Goal: Check status: Check status

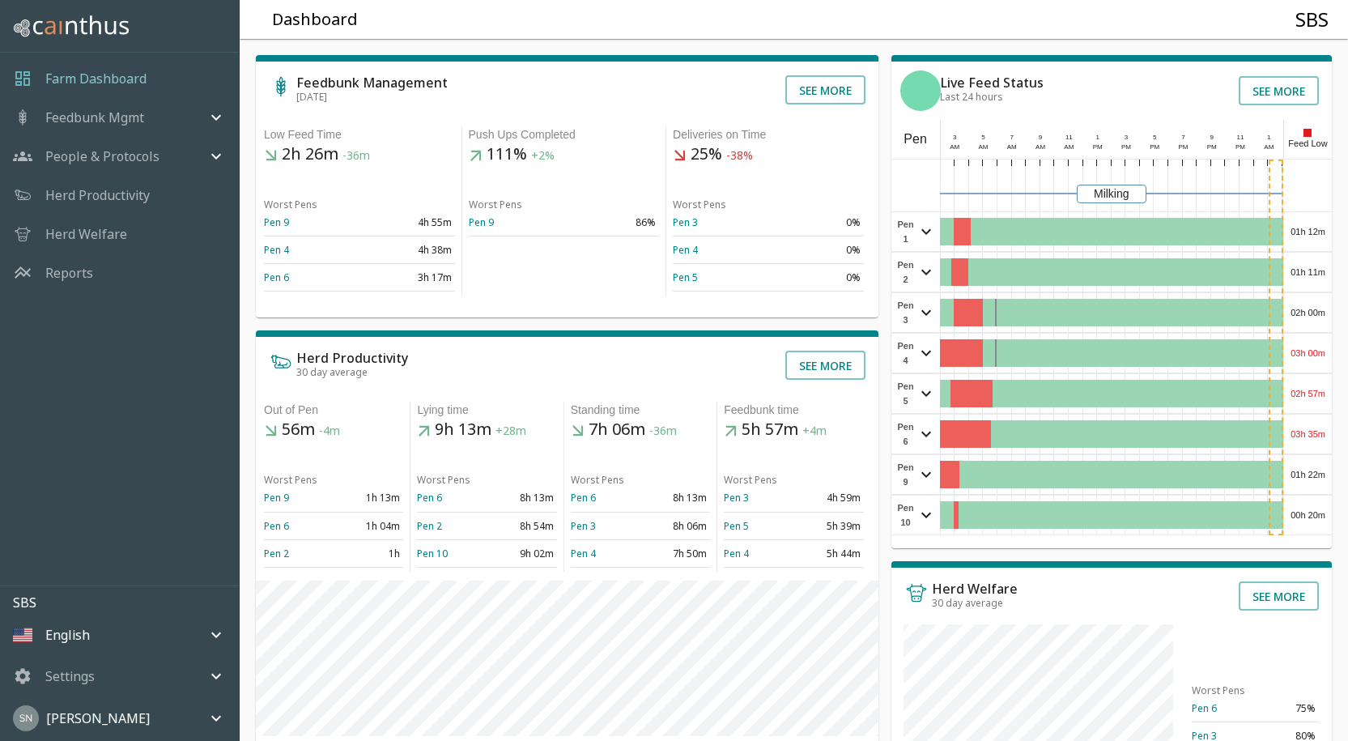
click at [1331, 221] on div "Feedbunk Management Oct 9 See more Low Feed Time 2h 26m -36m Worst Pens Pen 9 4…" at bounding box center [787, 547] width 1121 height 1042
click at [1322, 234] on div "01h 12m" at bounding box center [1308, 231] width 48 height 39
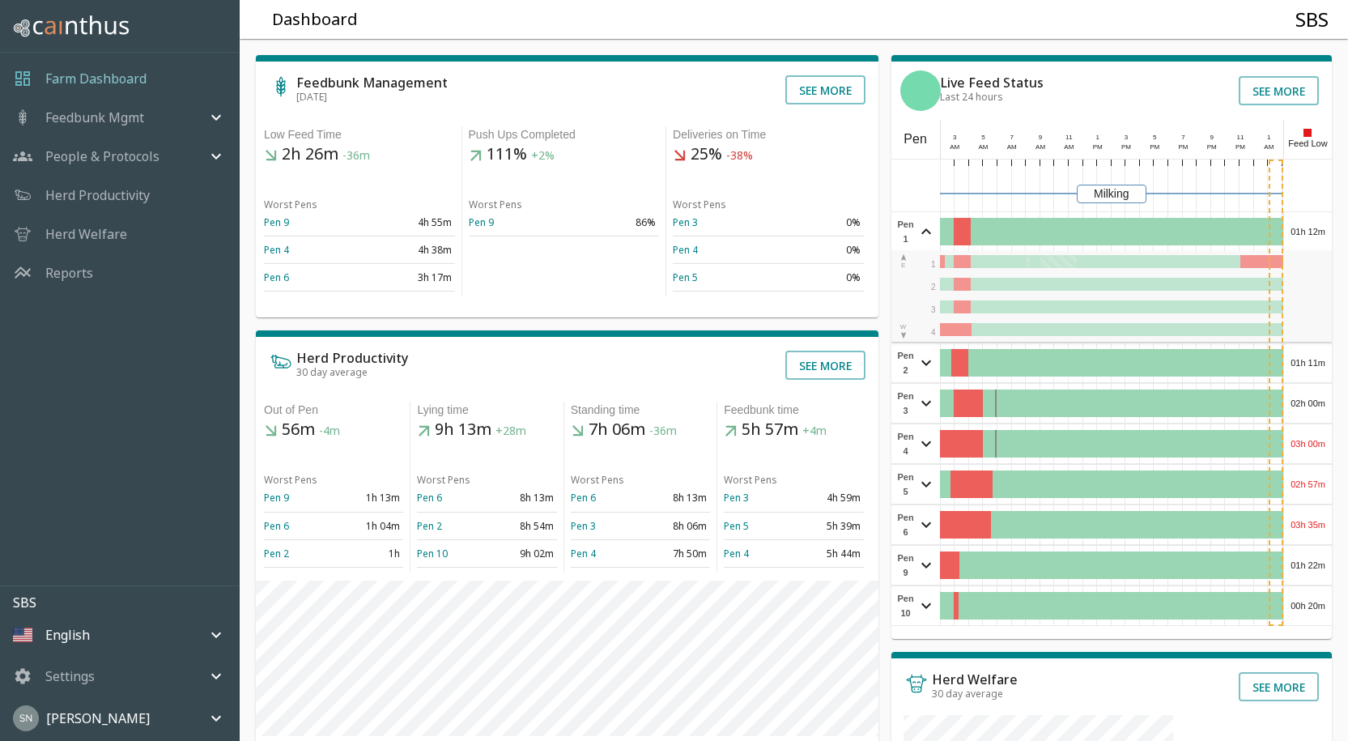
click at [1322, 234] on div "01h 12m" at bounding box center [1308, 231] width 48 height 39
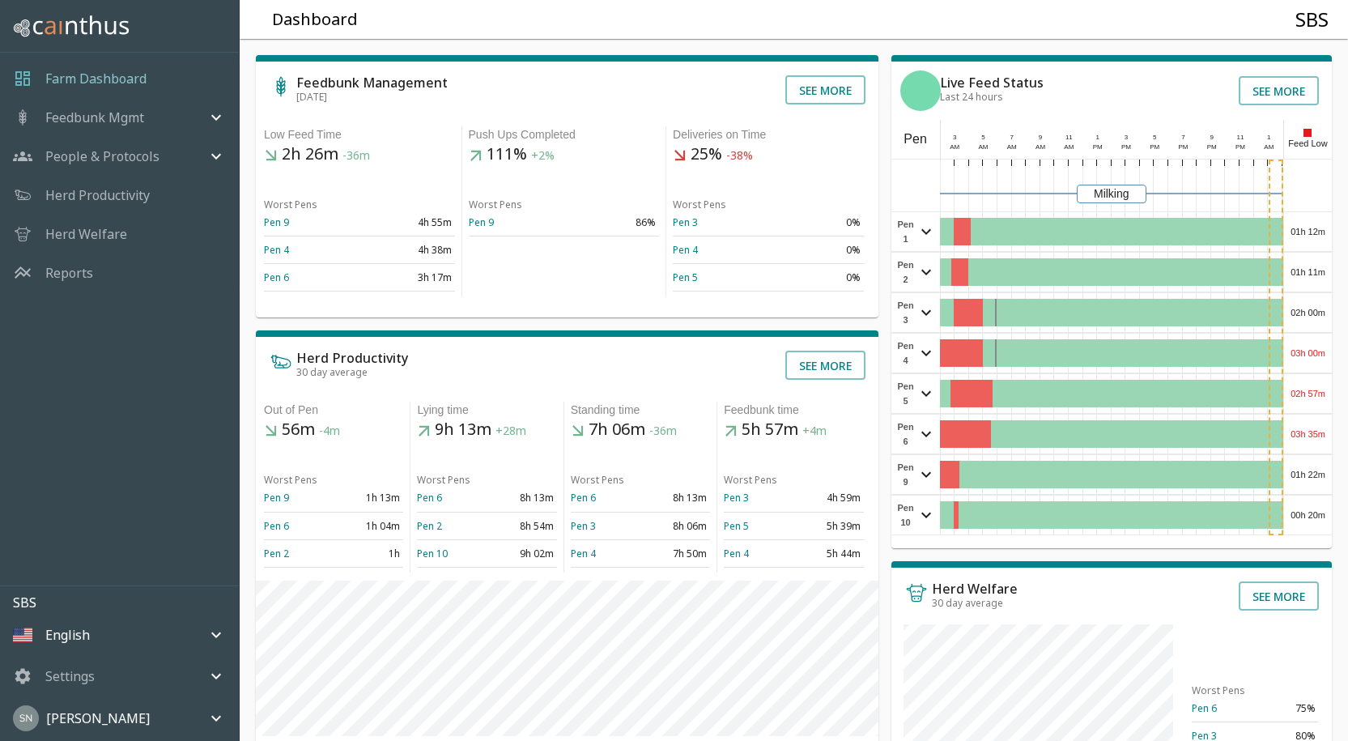
click at [1319, 274] on div "01h 11m" at bounding box center [1308, 272] width 48 height 39
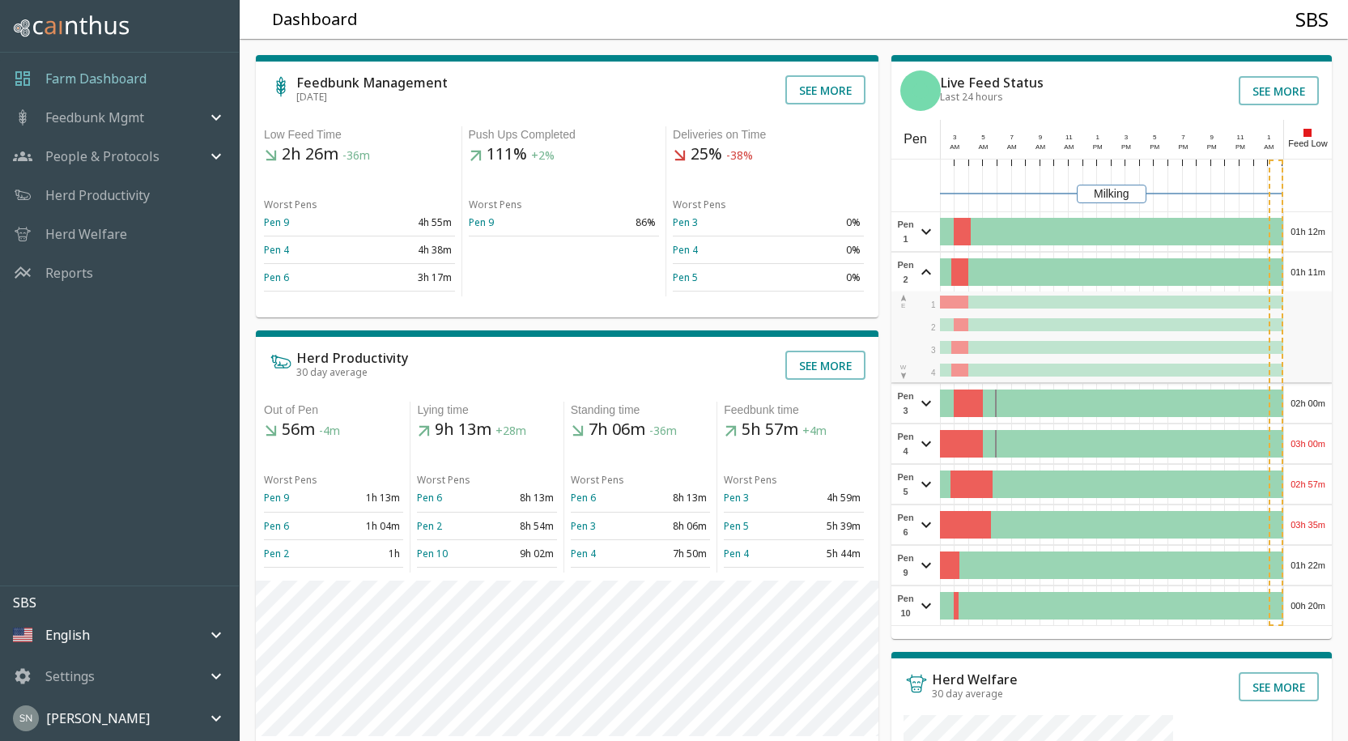
click at [1319, 274] on div "01h 11m" at bounding box center [1308, 272] width 48 height 39
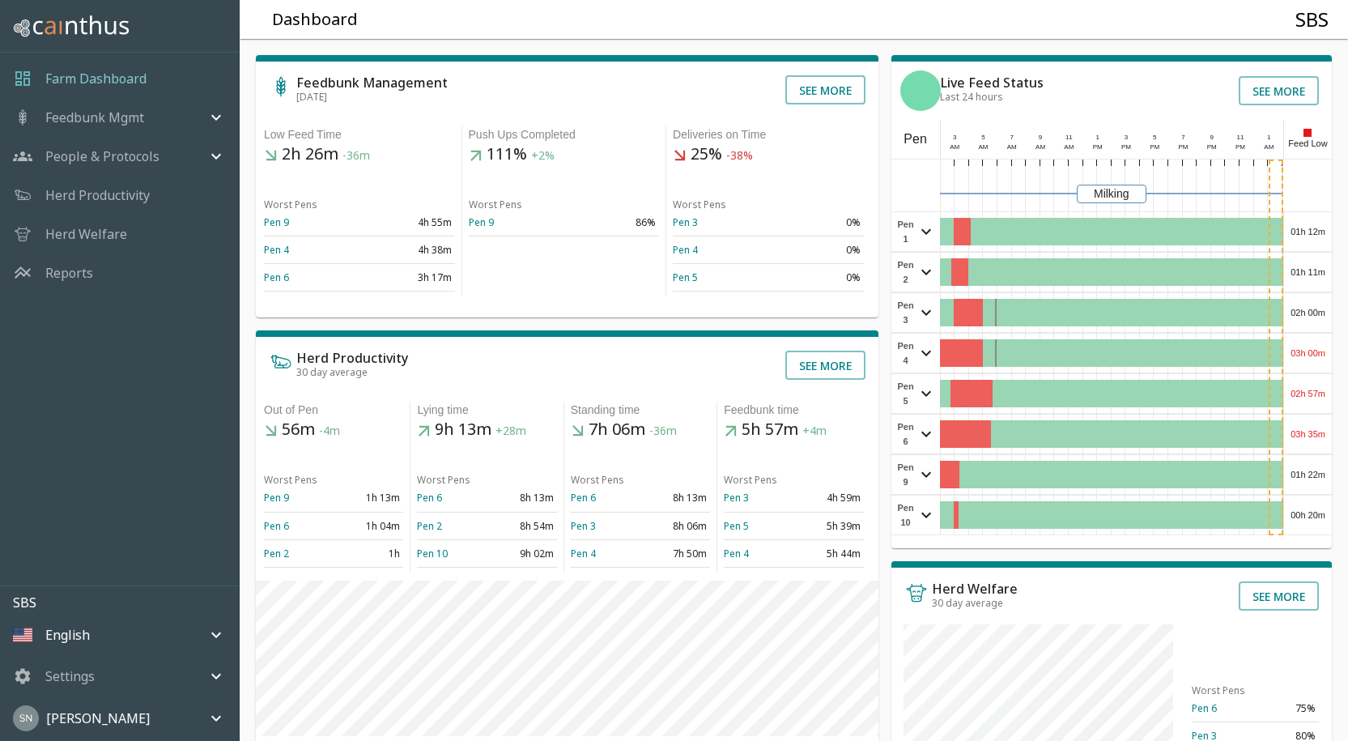
click at [1309, 318] on div "02h 00m" at bounding box center [1308, 312] width 48 height 39
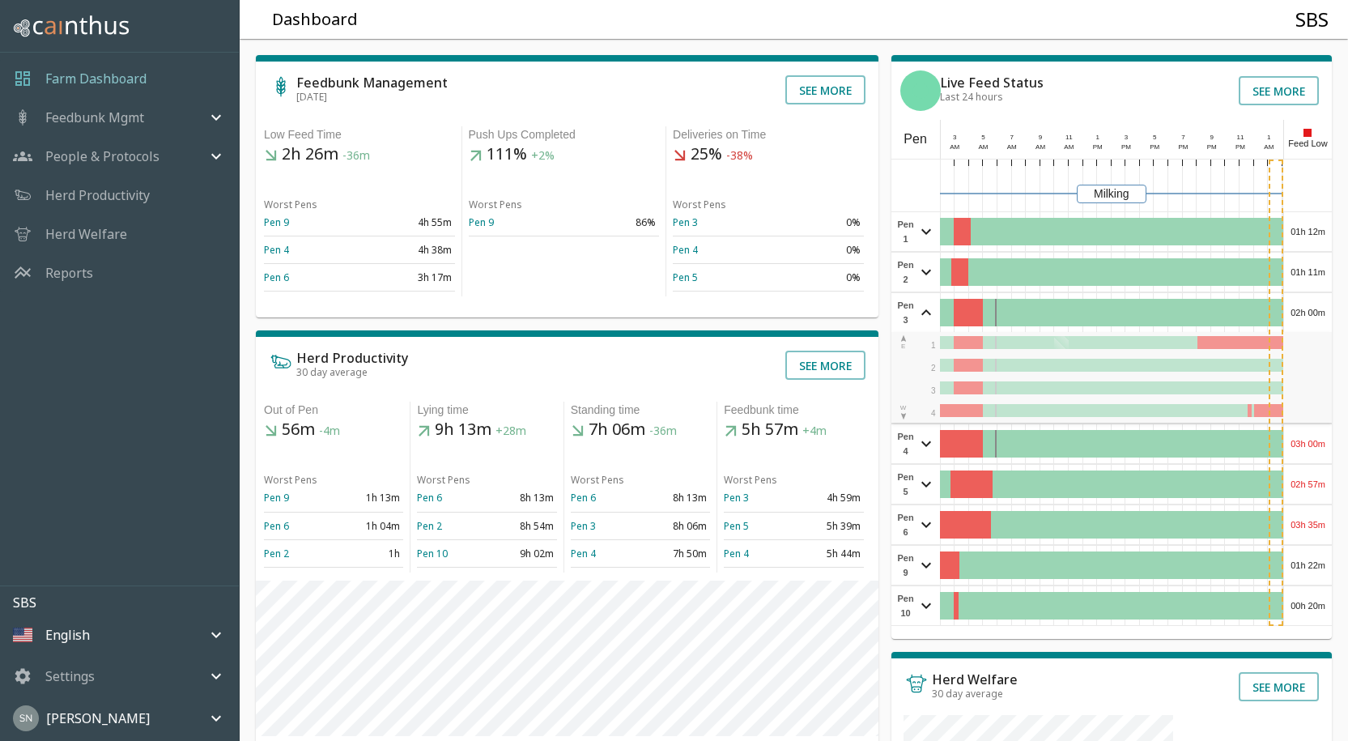
click at [1309, 320] on div "02h 00m" at bounding box center [1308, 312] width 48 height 39
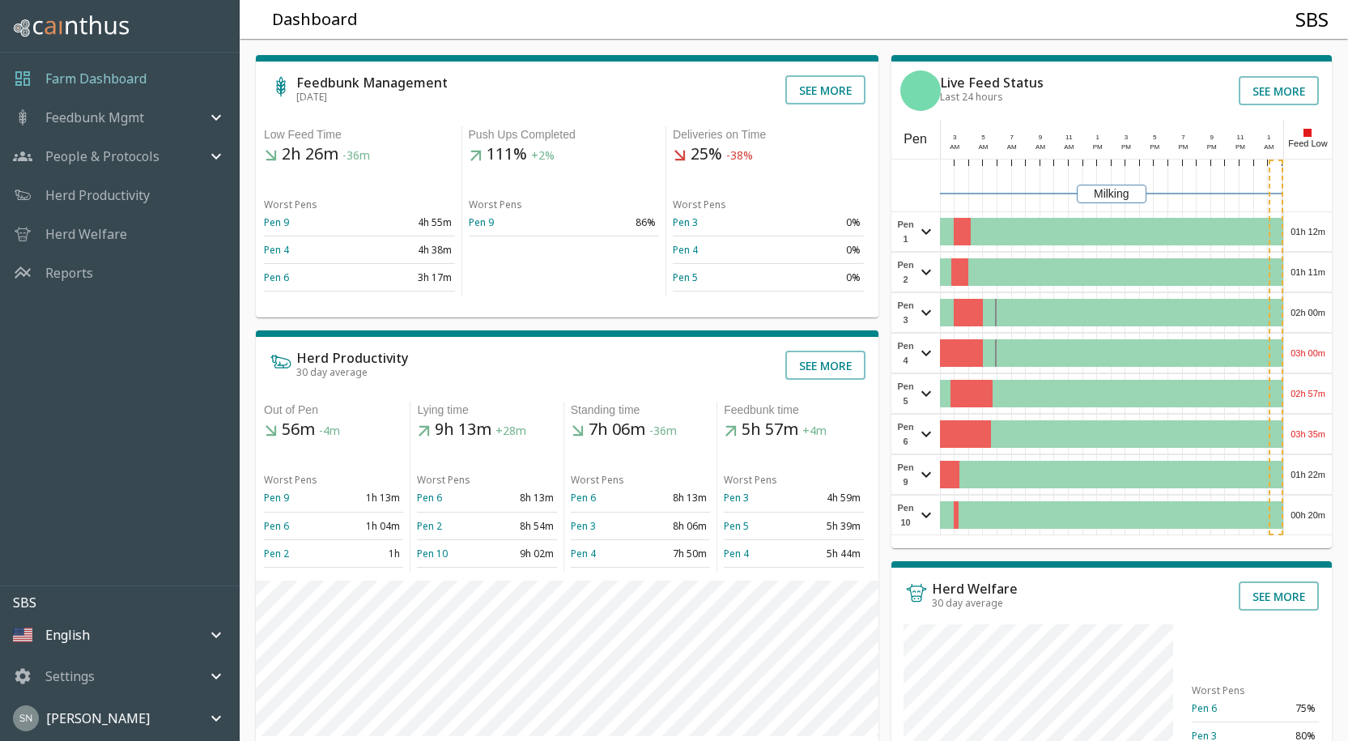
click at [1306, 358] on div "03h 00m" at bounding box center [1308, 352] width 48 height 39
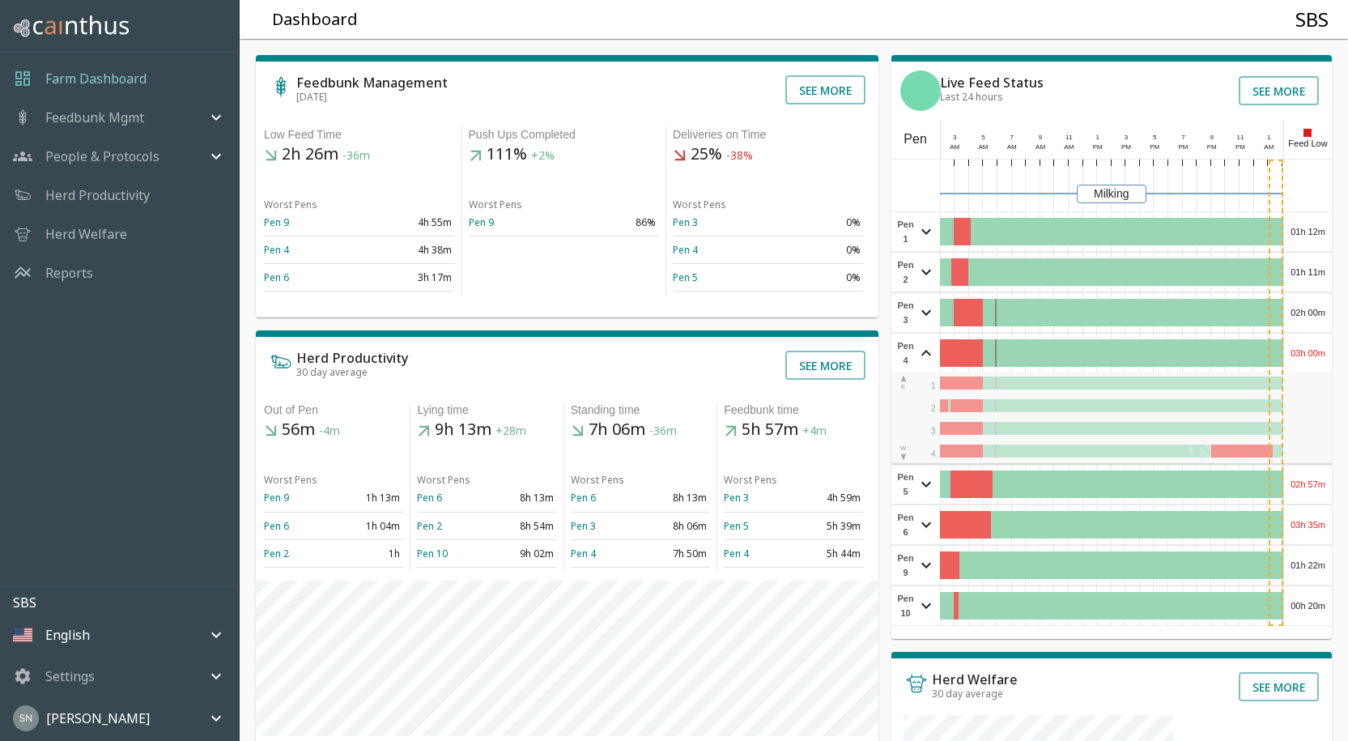
click at [1306, 357] on div "03h 00m" at bounding box center [1308, 352] width 48 height 39
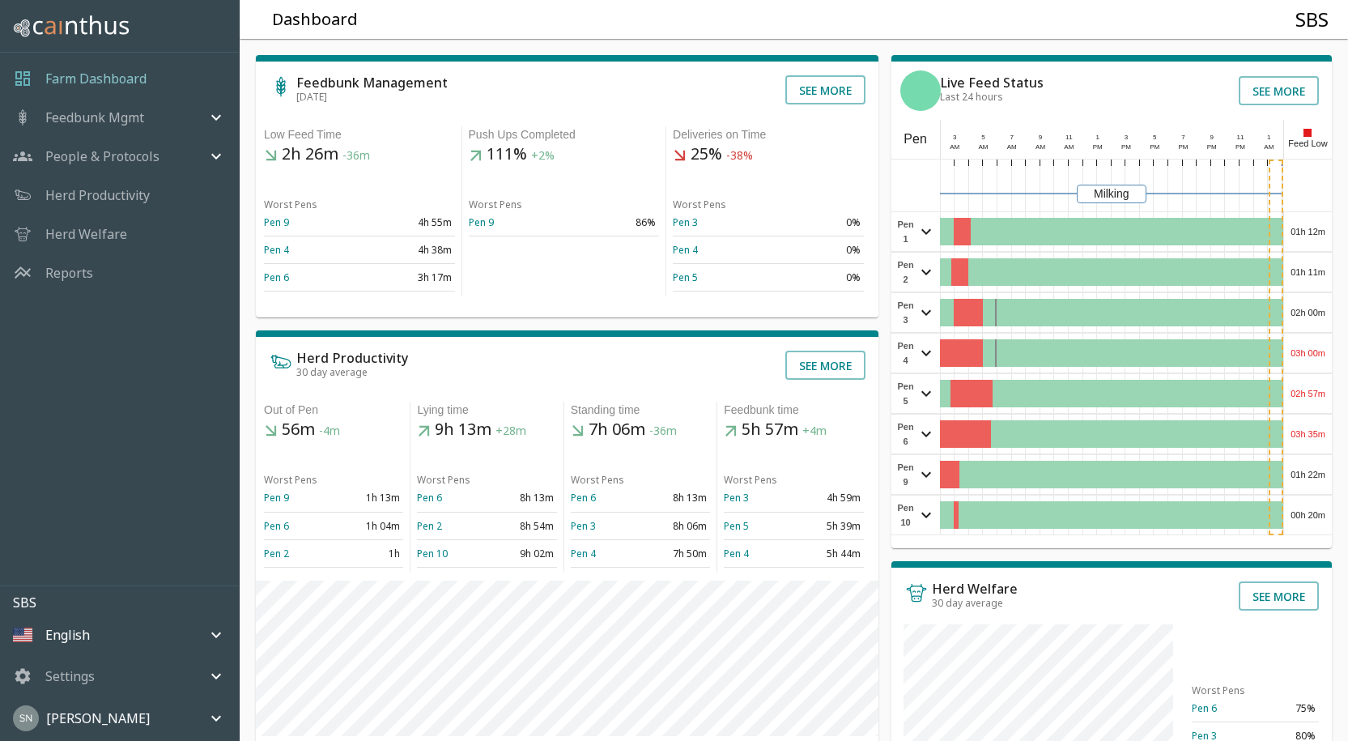
click at [1308, 396] on div "02h 57m" at bounding box center [1308, 393] width 48 height 39
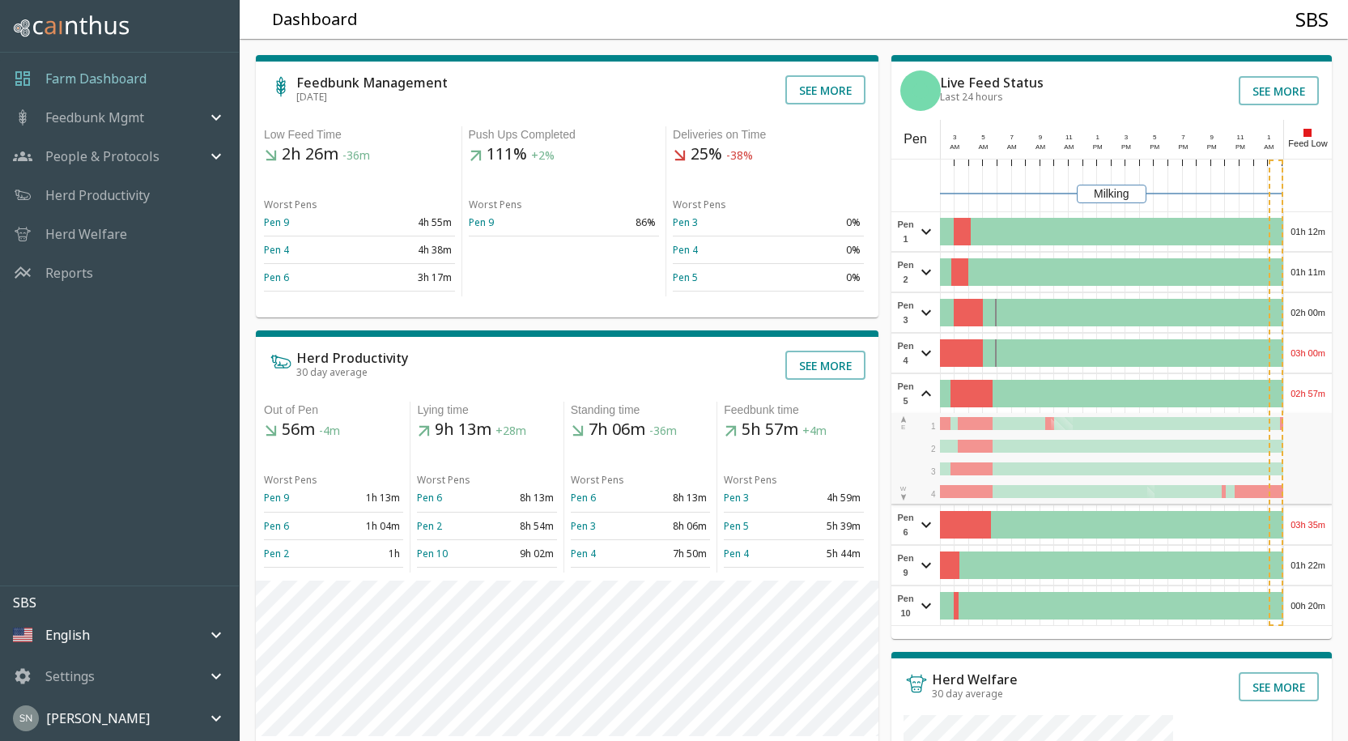
click at [1308, 396] on div "02h 57m" at bounding box center [1308, 393] width 48 height 39
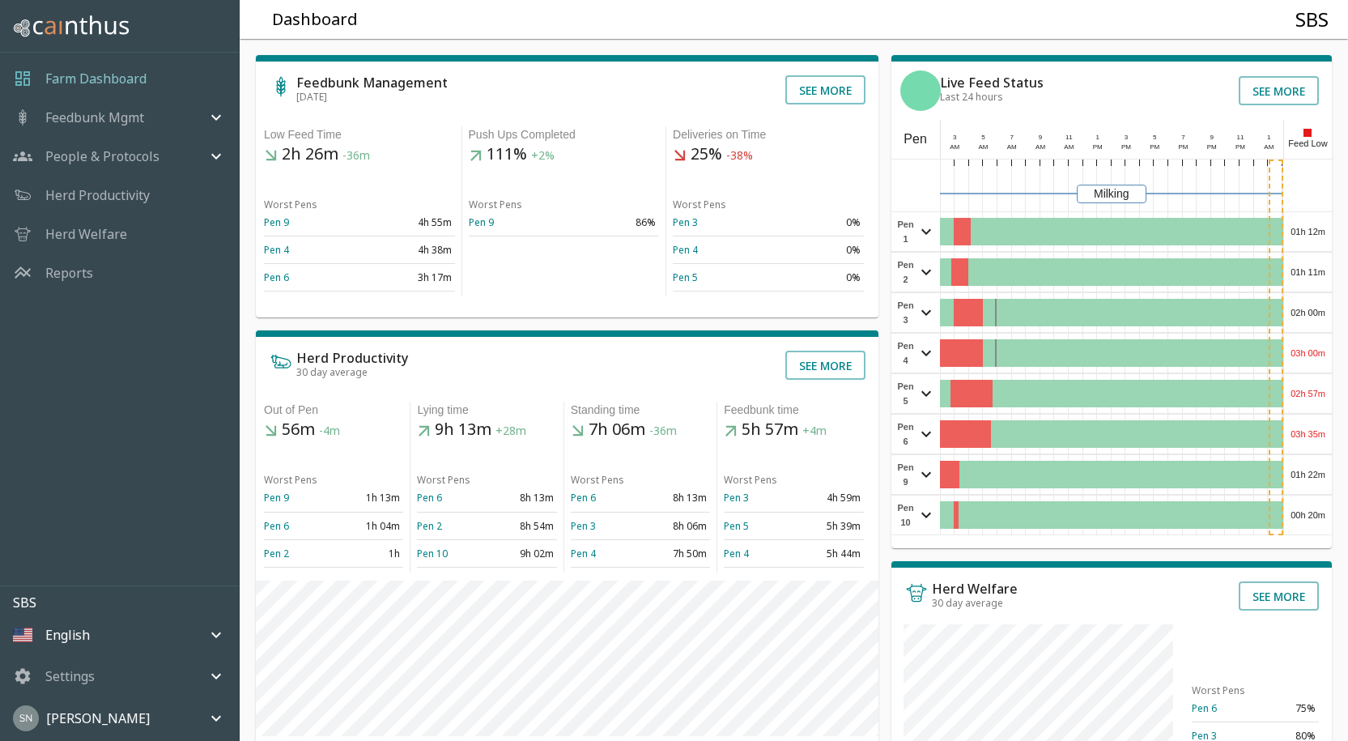
click at [1314, 432] on div "03h 35m" at bounding box center [1308, 433] width 48 height 39
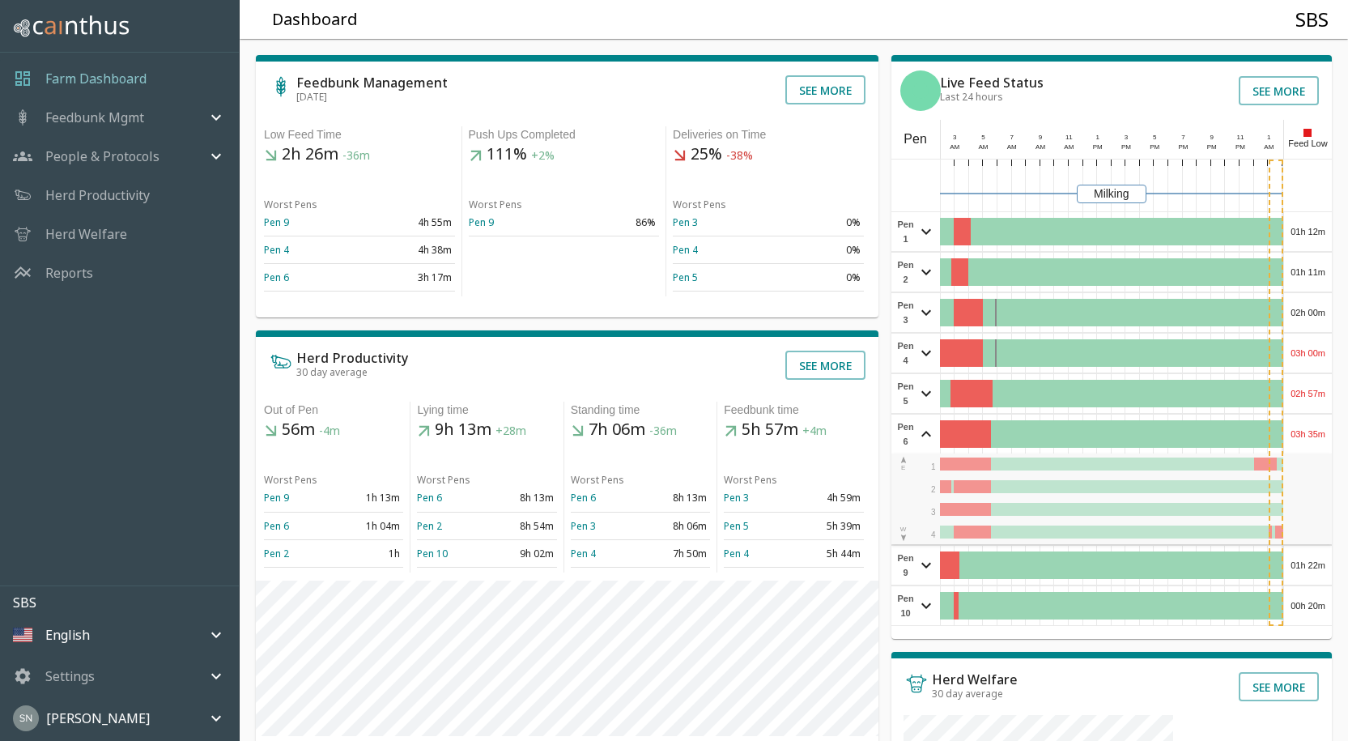
click at [1314, 428] on div "03h 35m" at bounding box center [1308, 433] width 48 height 39
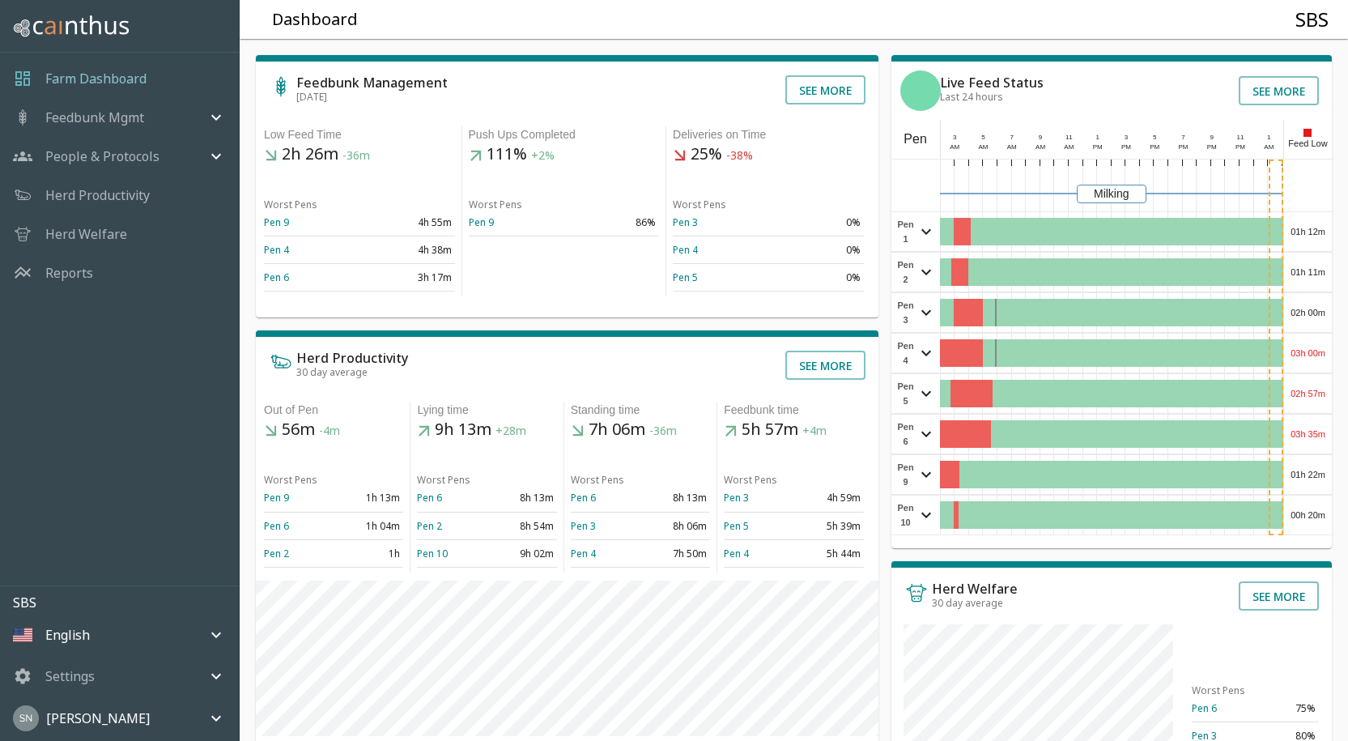
click at [1313, 479] on div "01h 22m" at bounding box center [1308, 474] width 48 height 39
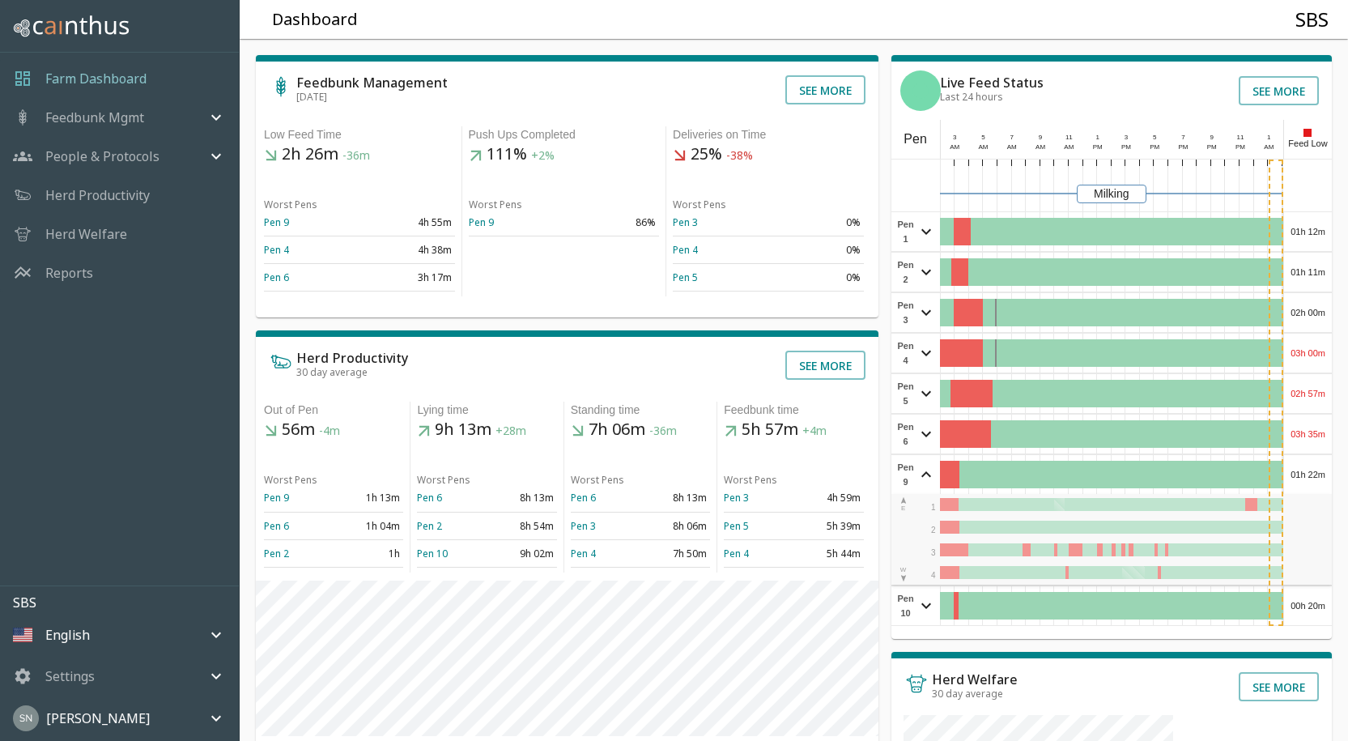
click at [1316, 477] on div "01h 22m" at bounding box center [1308, 474] width 48 height 39
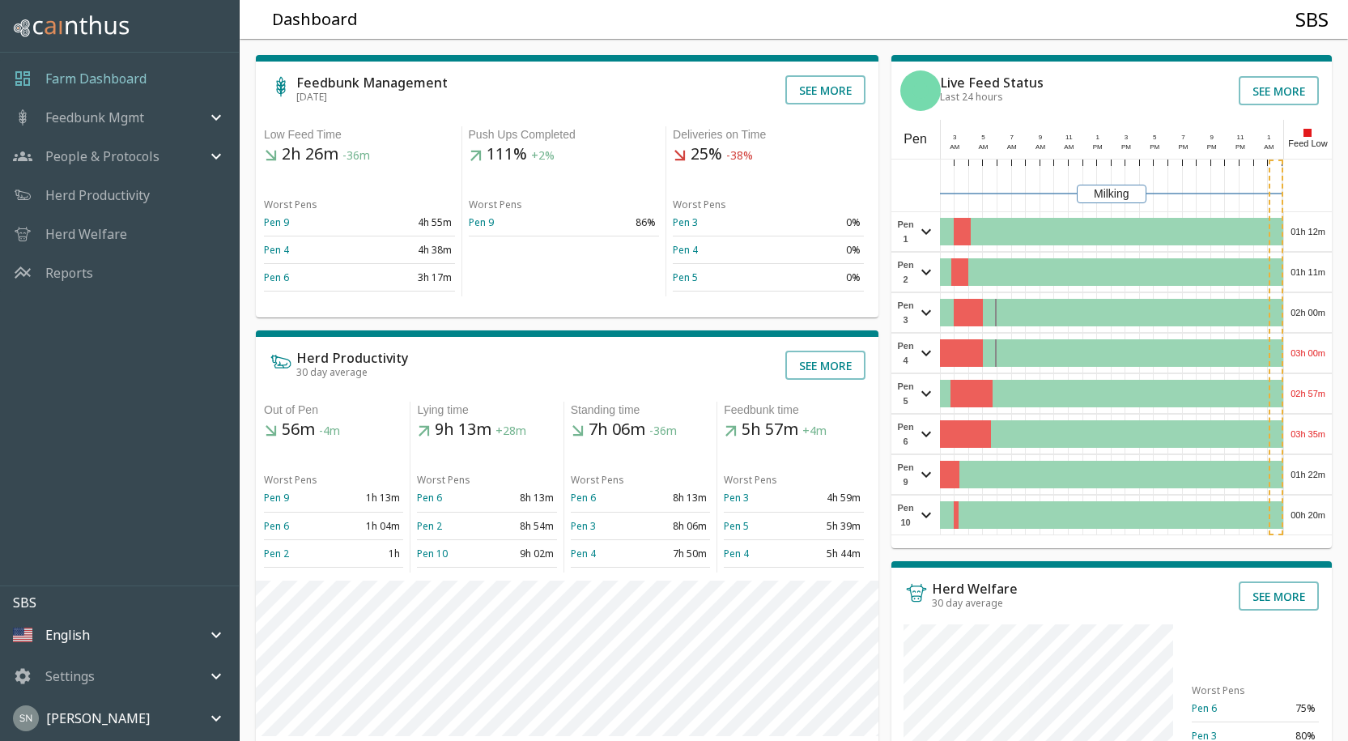
click at [1314, 519] on div "00h 20m" at bounding box center [1308, 514] width 48 height 39
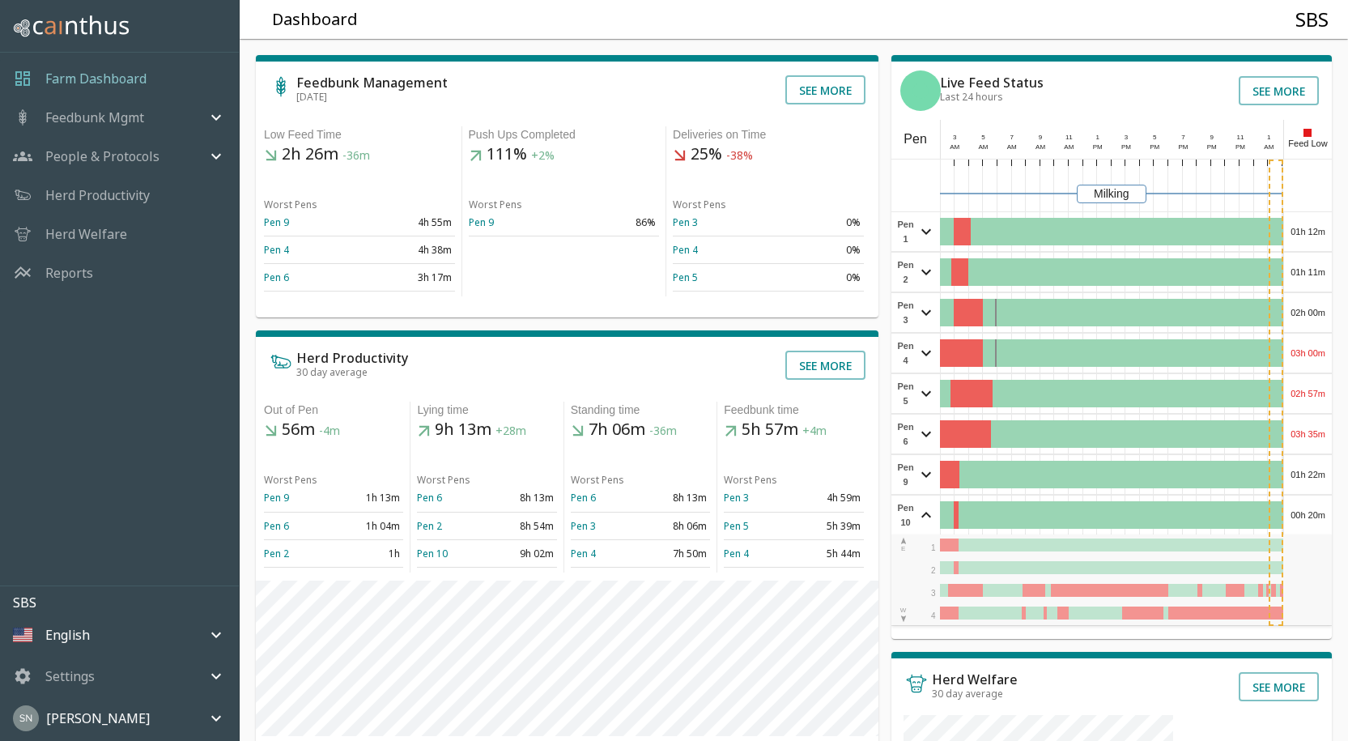
click at [1314, 519] on div "00h 20m" at bounding box center [1308, 514] width 48 height 39
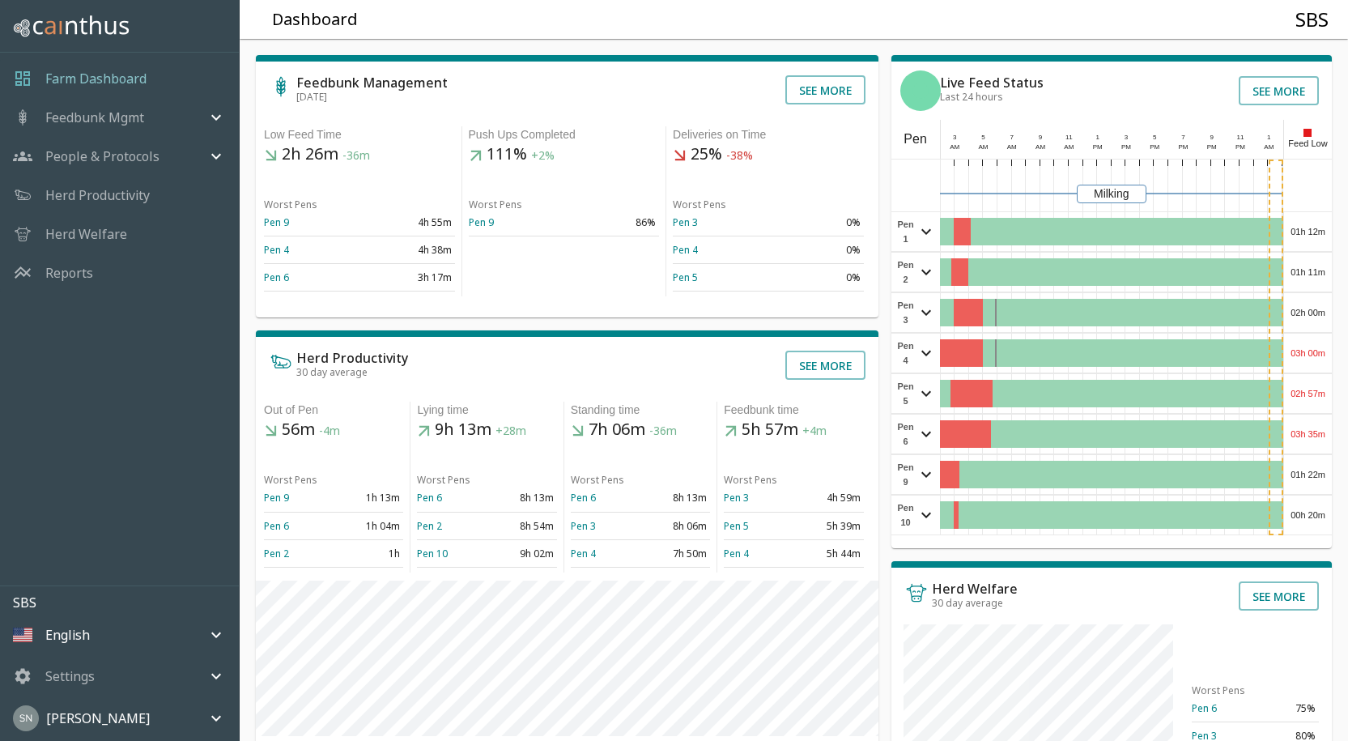
click at [1309, 516] on div "00h 20m" at bounding box center [1308, 514] width 48 height 39
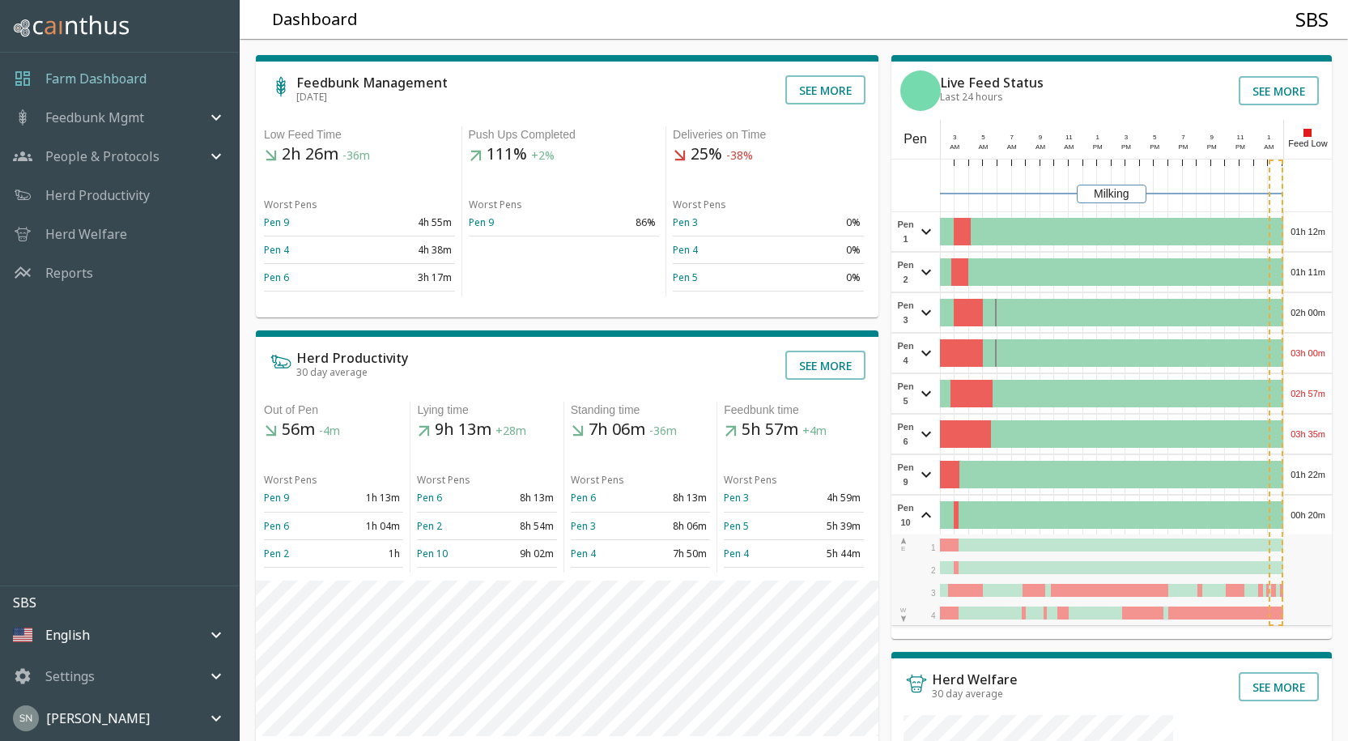
click at [1310, 514] on div "00h 20m" at bounding box center [1308, 514] width 48 height 39
